Goal: Navigation & Orientation: Find specific page/section

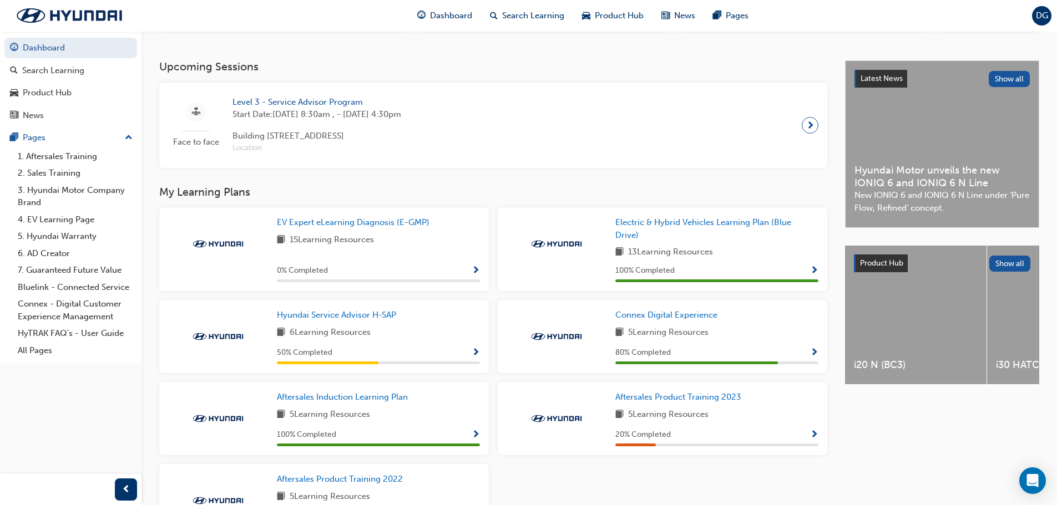
scroll to position [313, 0]
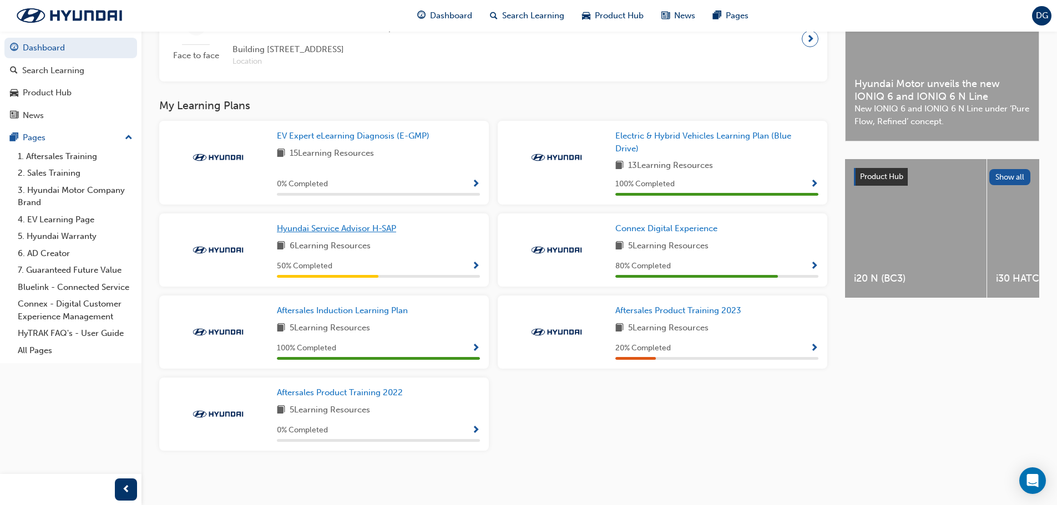
click at [373, 233] on span "Hyundai Service Advisor H-SAP" at bounding box center [336, 229] width 119 height 10
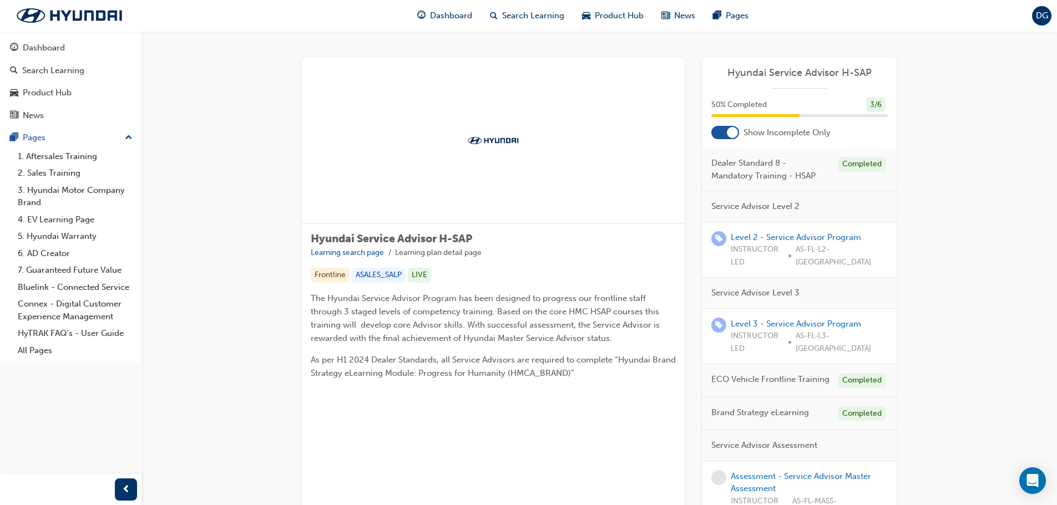
click at [43, 59] on button "Dashboard Search Learning Product Hub News Pages" at bounding box center [70, 82] width 133 height 92
click at [43, 52] on div "Dashboard" at bounding box center [44, 48] width 42 height 13
